Goal: Task Accomplishment & Management: Complete application form

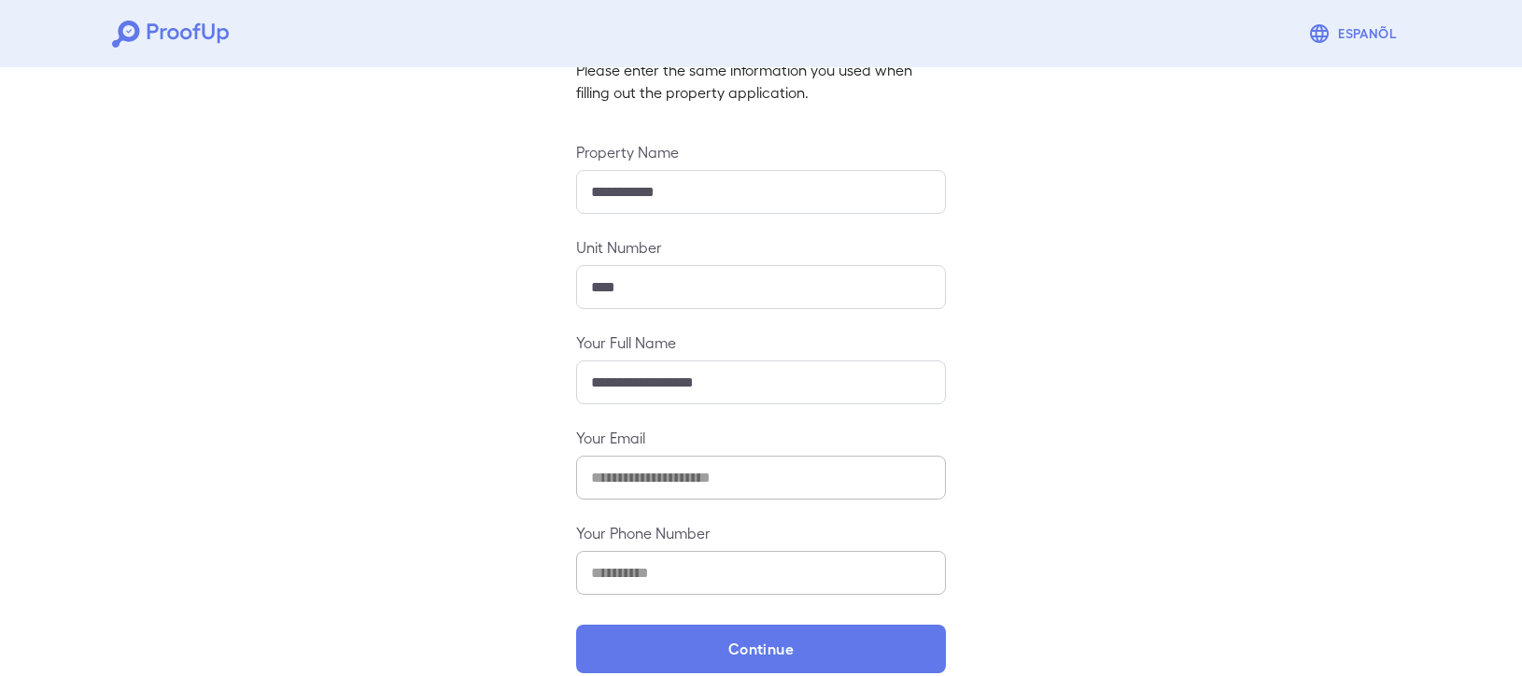
scroll to position [170, 0]
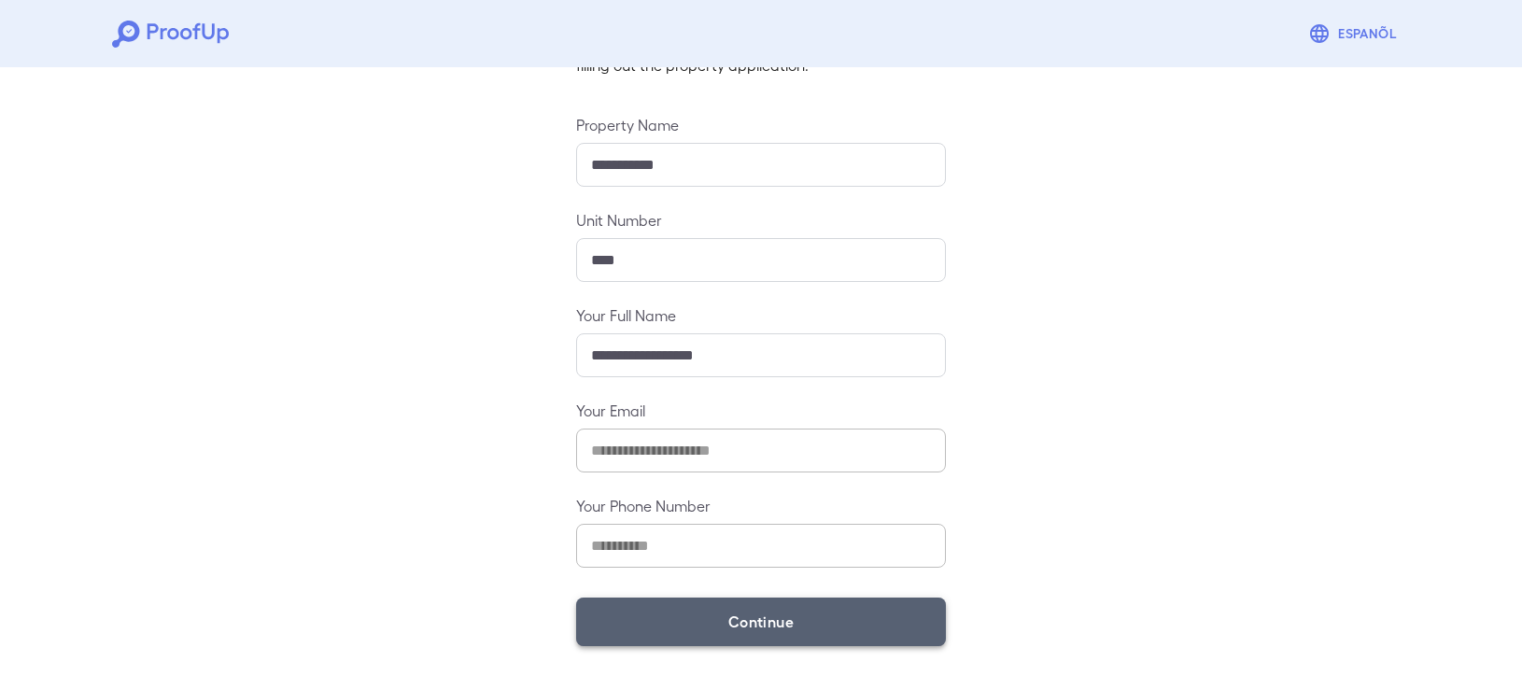
click at [654, 619] on button "Continue" at bounding box center [761, 622] width 370 height 49
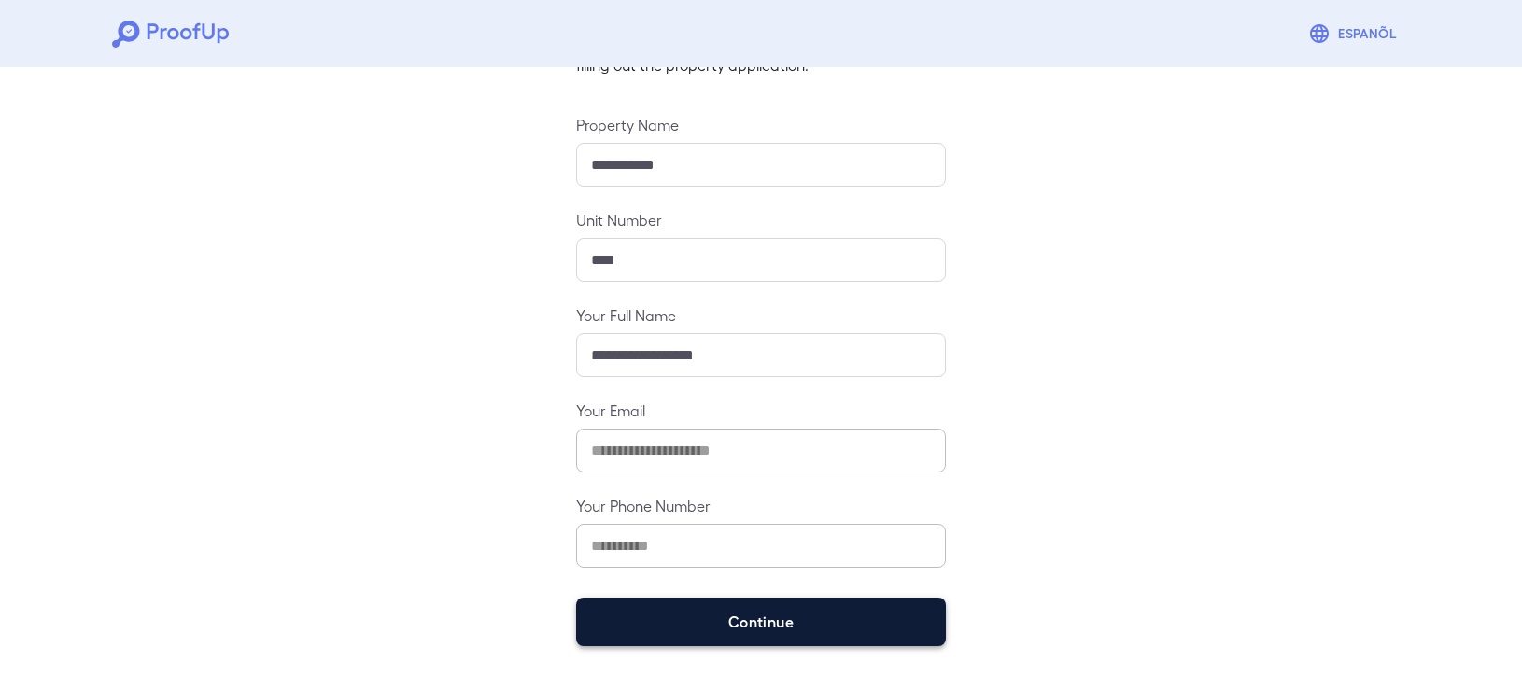
scroll to position [144, 0]
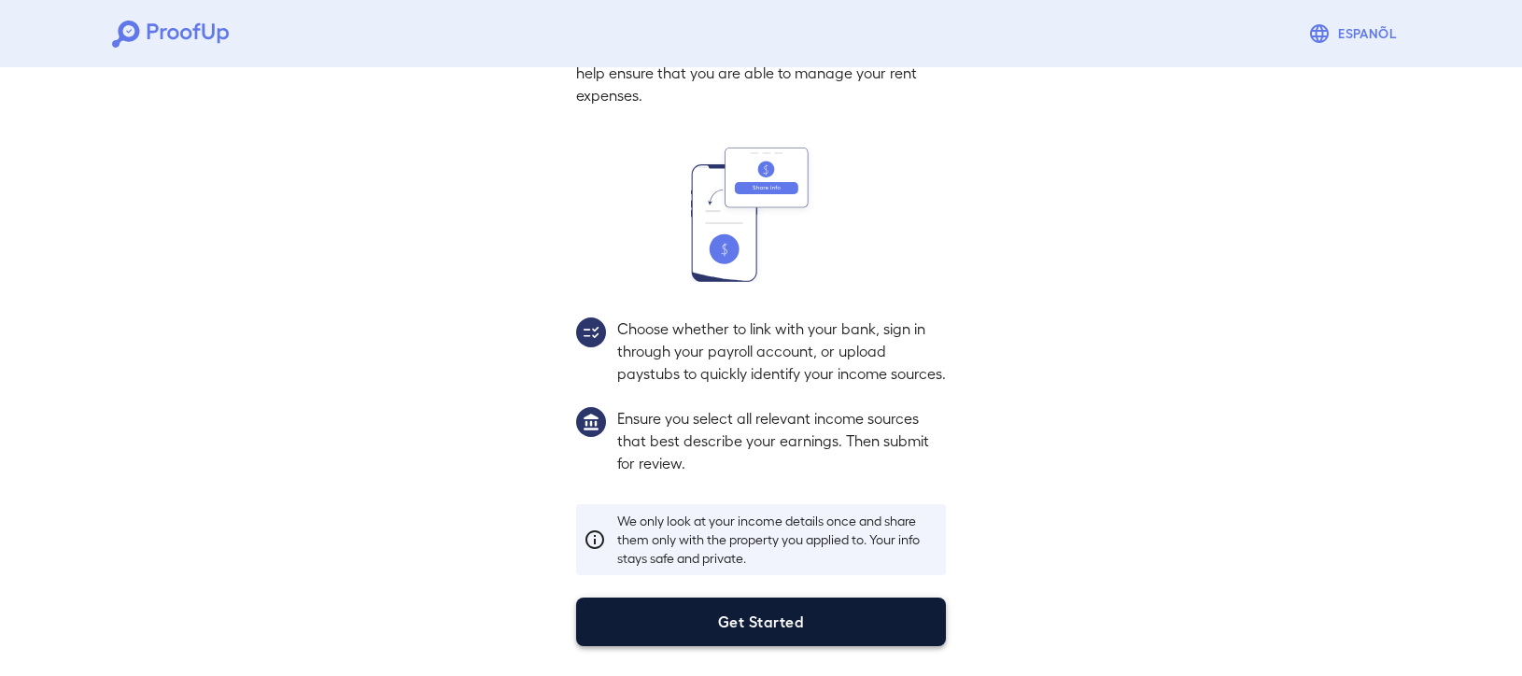
click at [739, 634] on button "Get Started" at bounding box center [761, 622] width 370 height 49
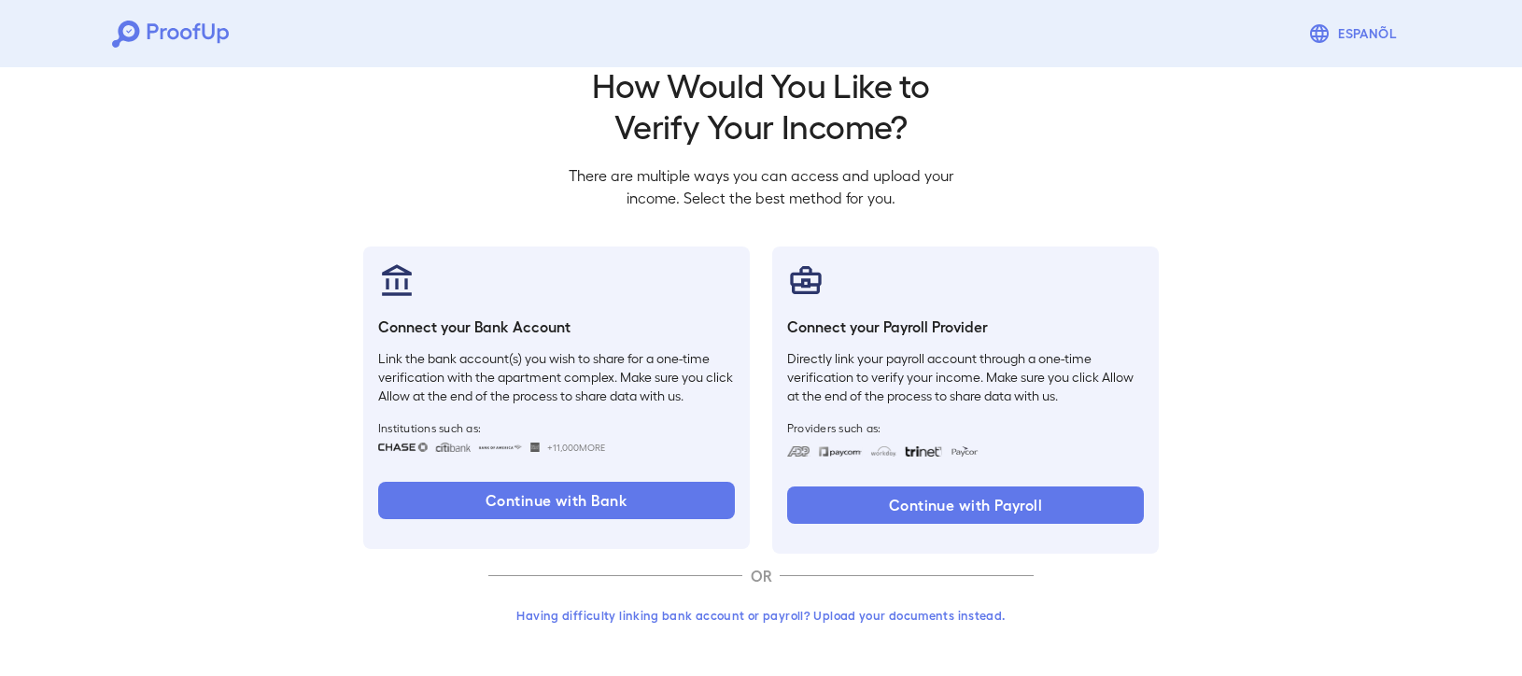
scroll to position [37, 0]
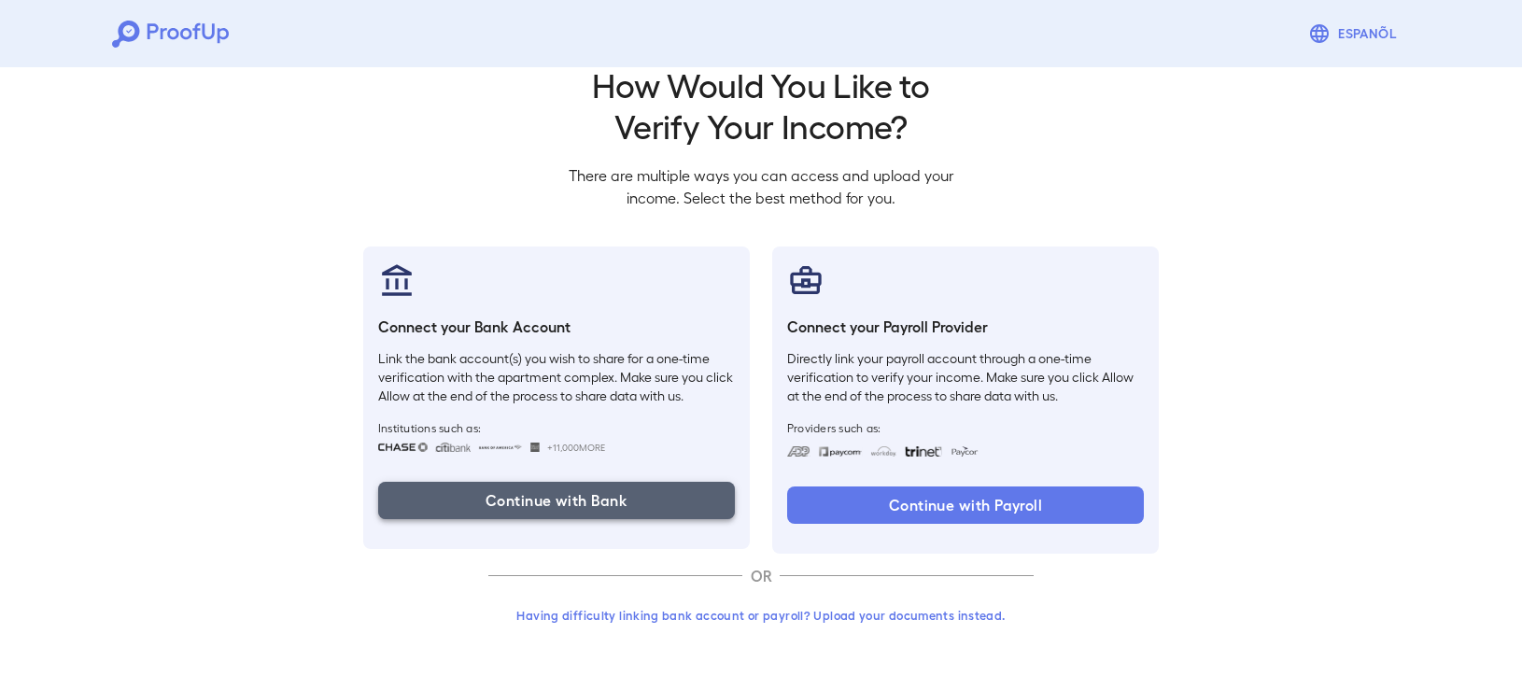
click at [538, 497] on button "Continue with Bank" at bounding box center [556, 500] width 357 height 37
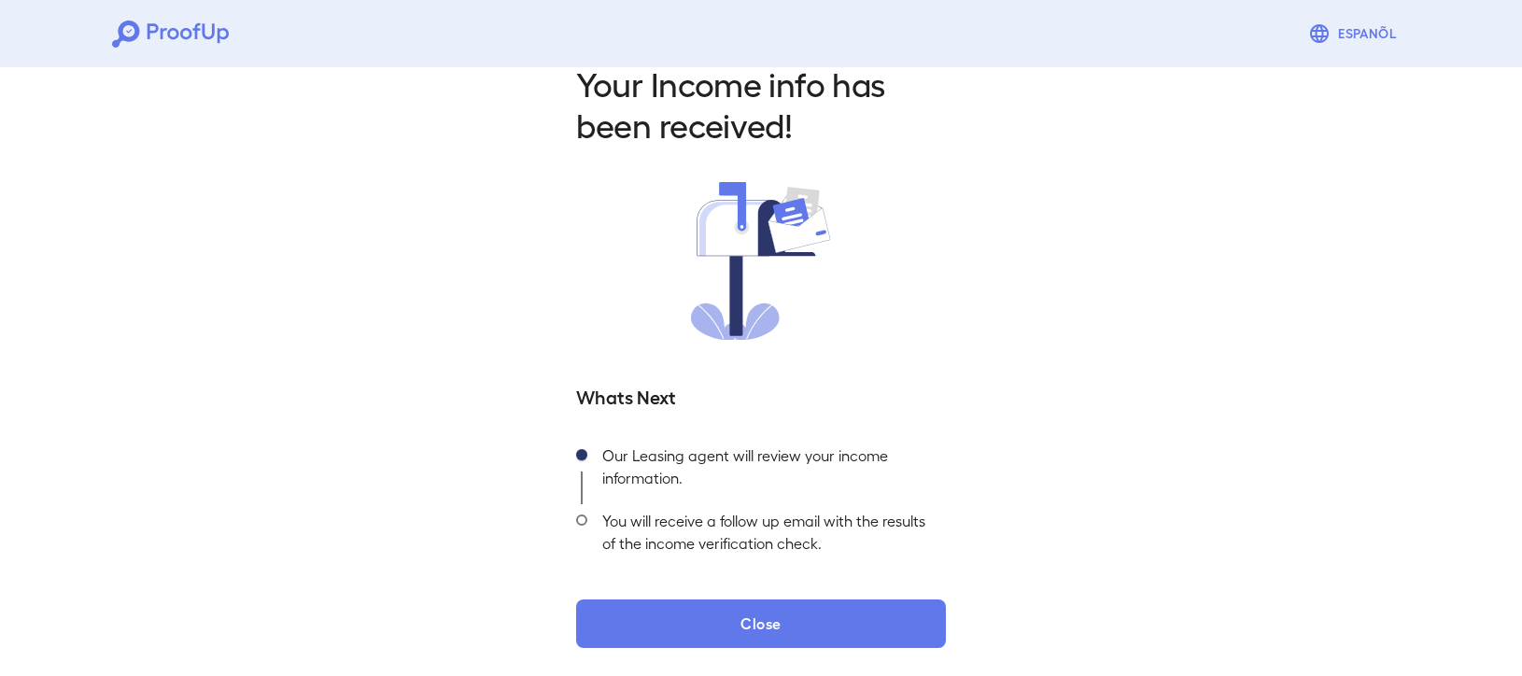
scroll to position [40, 0]
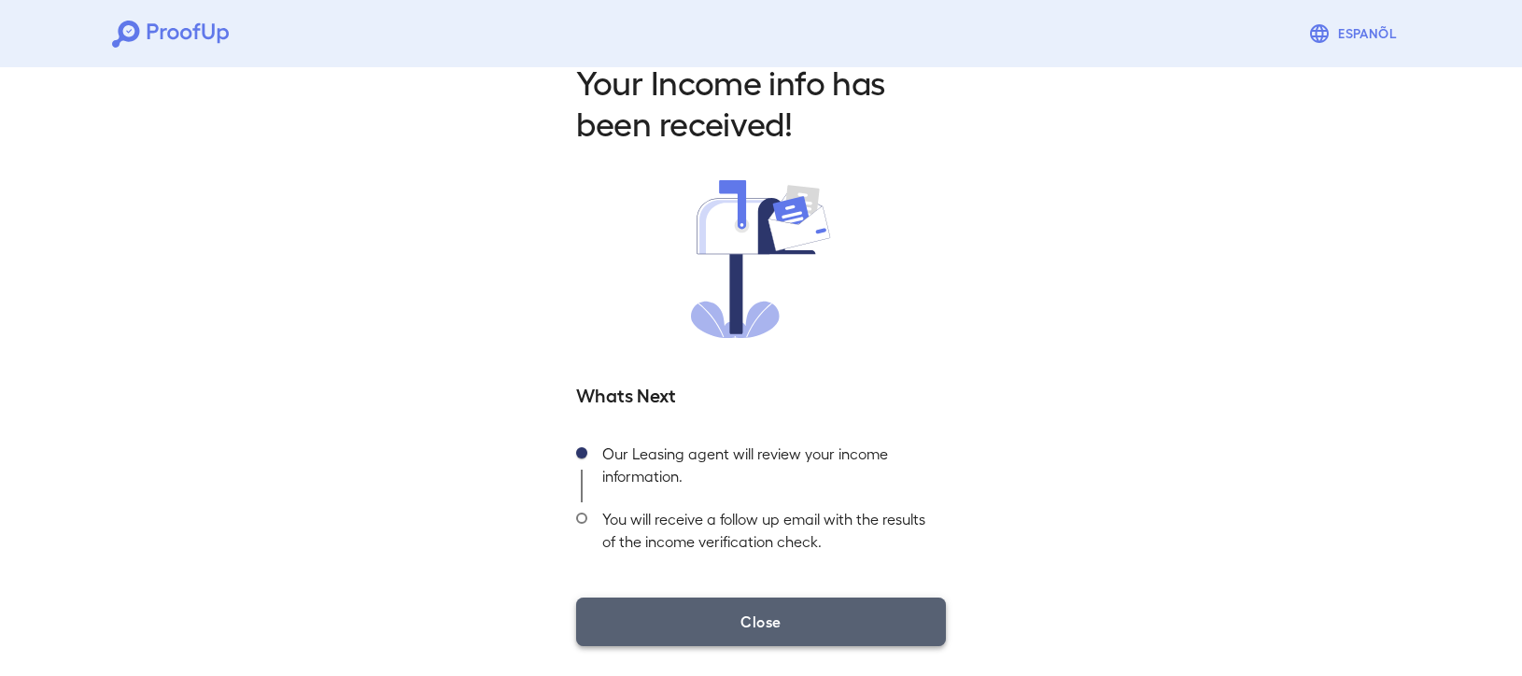
click at [729, 621] on button "Close" at bounding box center [761, 622] width 370 height 49
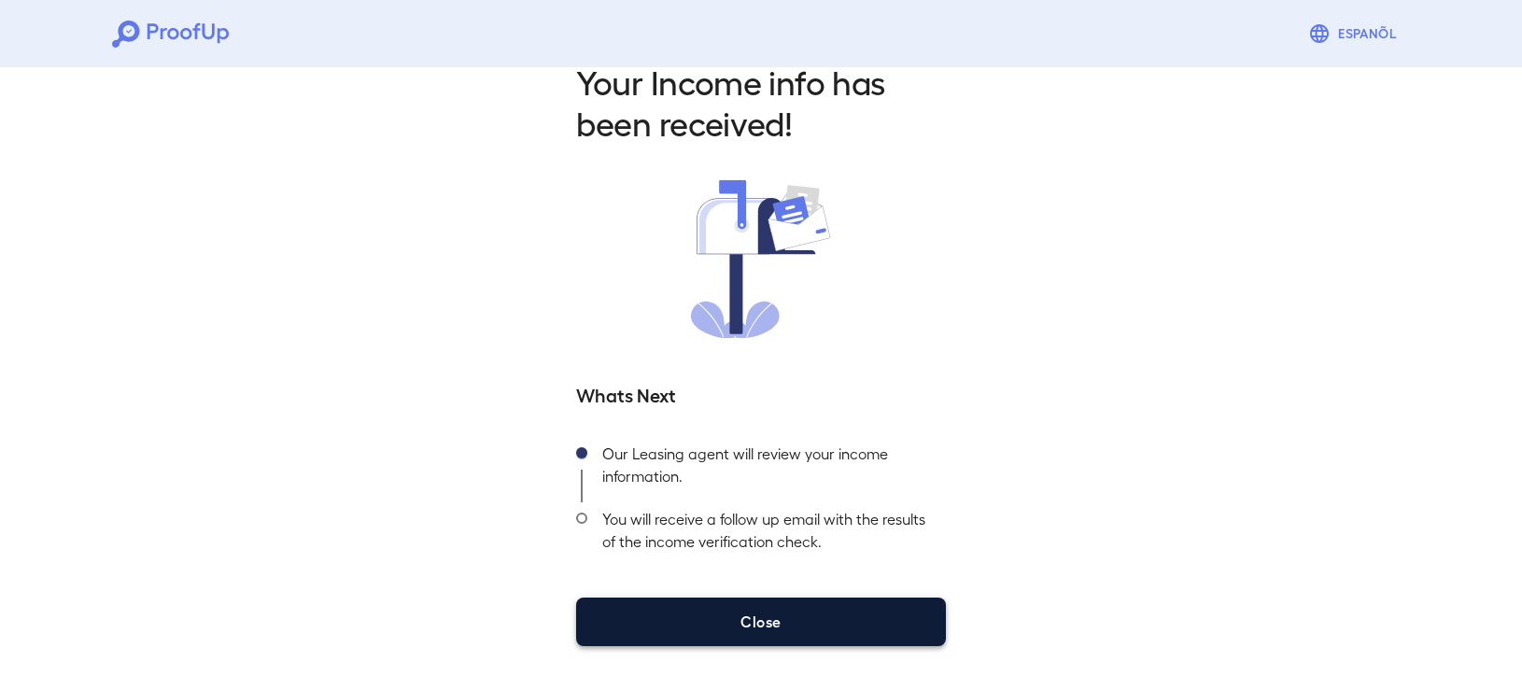
click at [742, 622] on button "Close" at bounding box center [761, 622] width 370 height 49
click at [759, 623] on button "Close" at bounding box center [761, 622] width 370 height 49
